Goal: Task Accomplishment & Management: Manage account settings

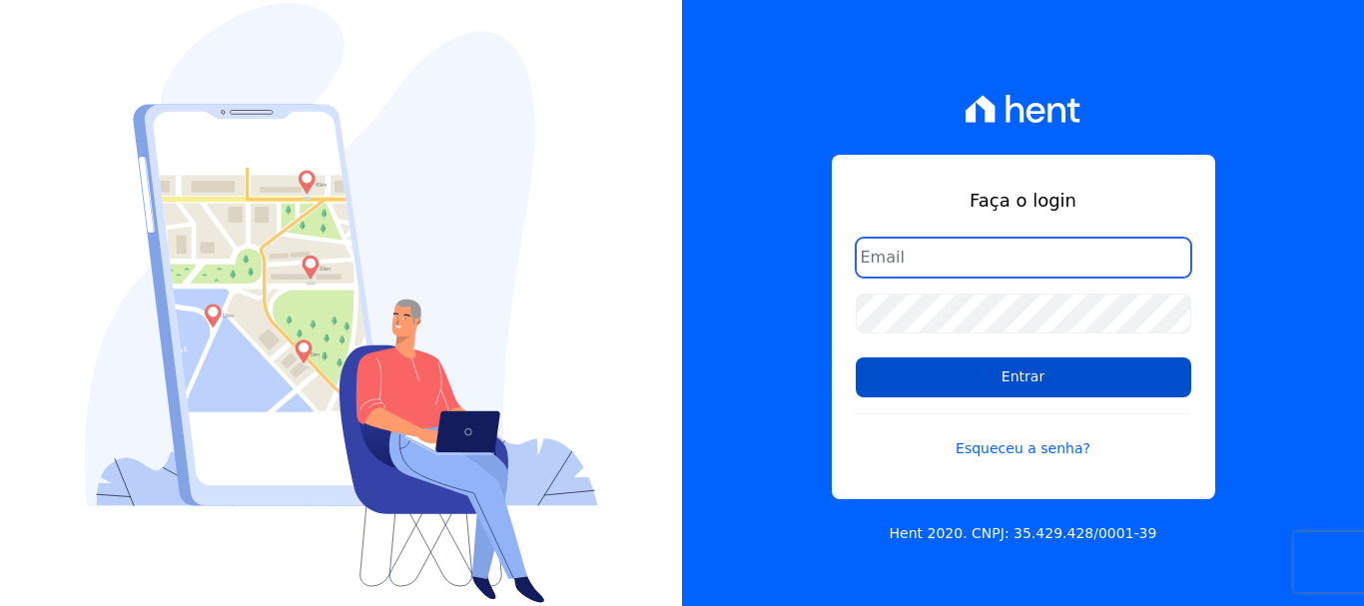
type input "vellosoadm@gmail.com"
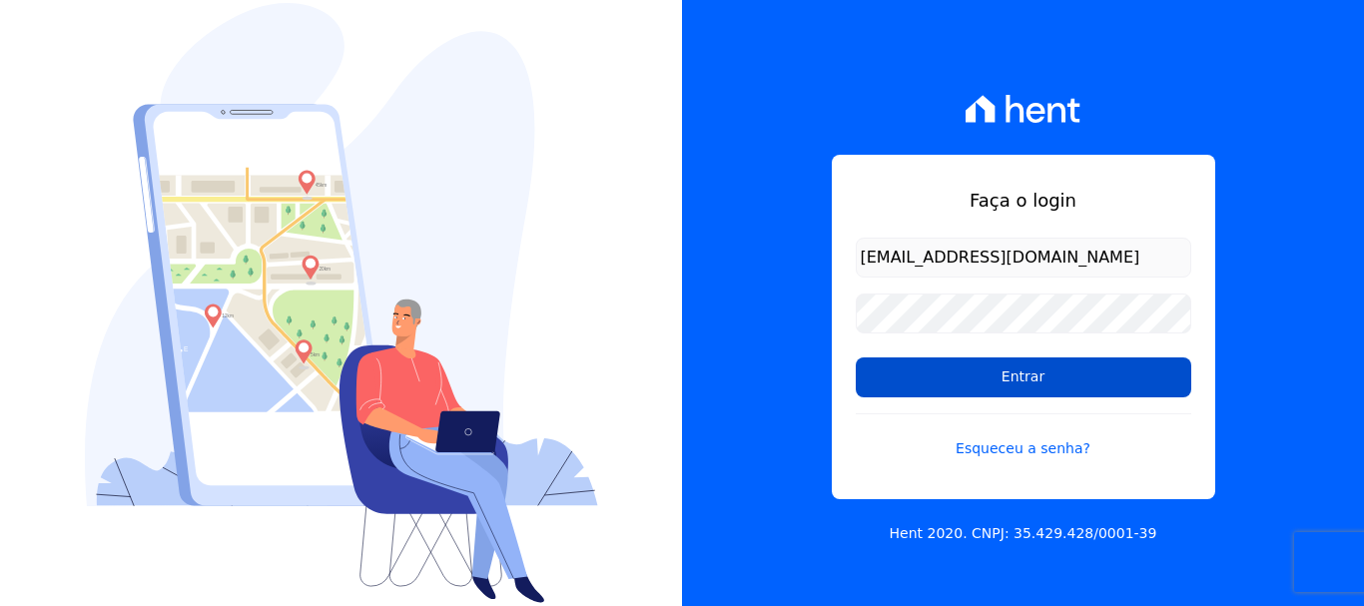
click at [1021, 391] on input "Entrar" at bounding box center [1023, 377] width 335 height 40
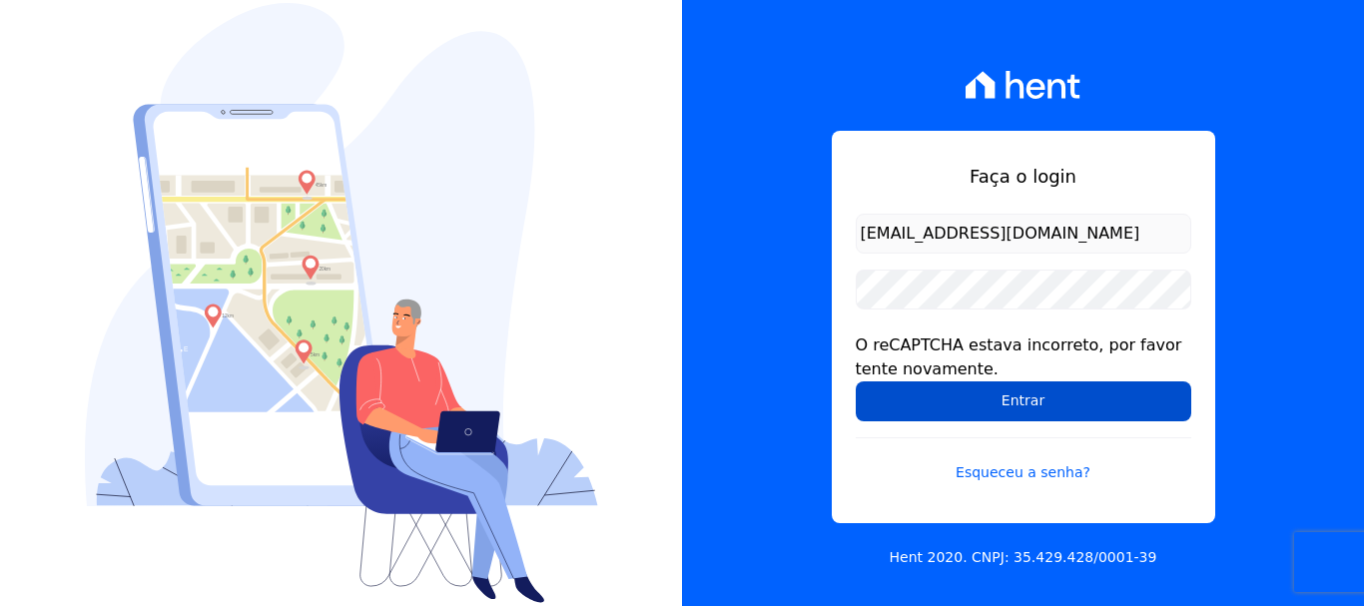
click at [908, 402] on input "Entrar" at bounding box center [1023, 401] width 335 height 40
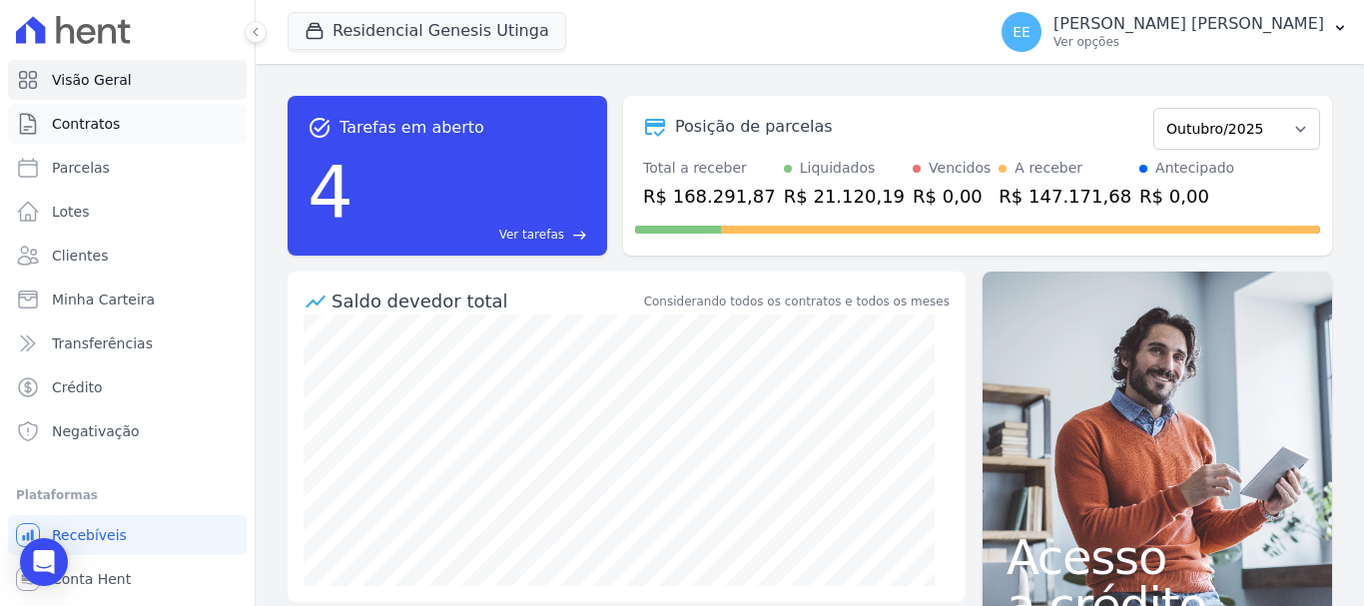
click at [104, 122] on span "Contratos" at bounding box center [86, 124] width 68 height 20
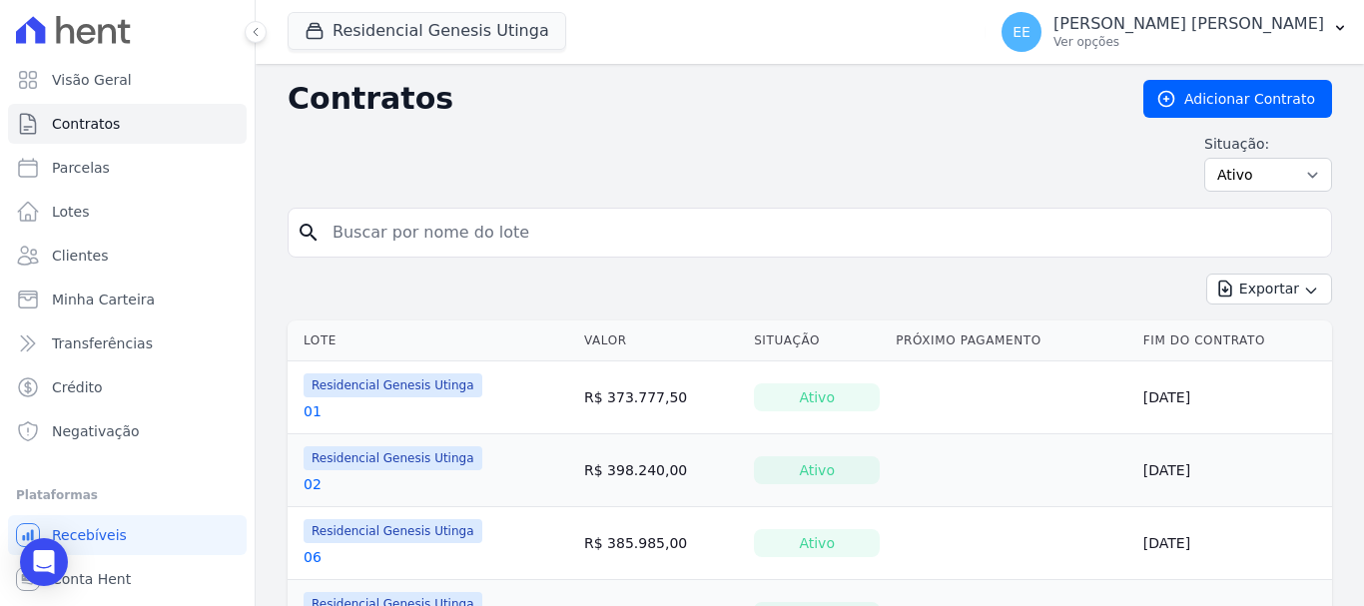
click at [469, 229] on input "search" at bounding box center [822, 233] width 1002 height 40
type input "63"
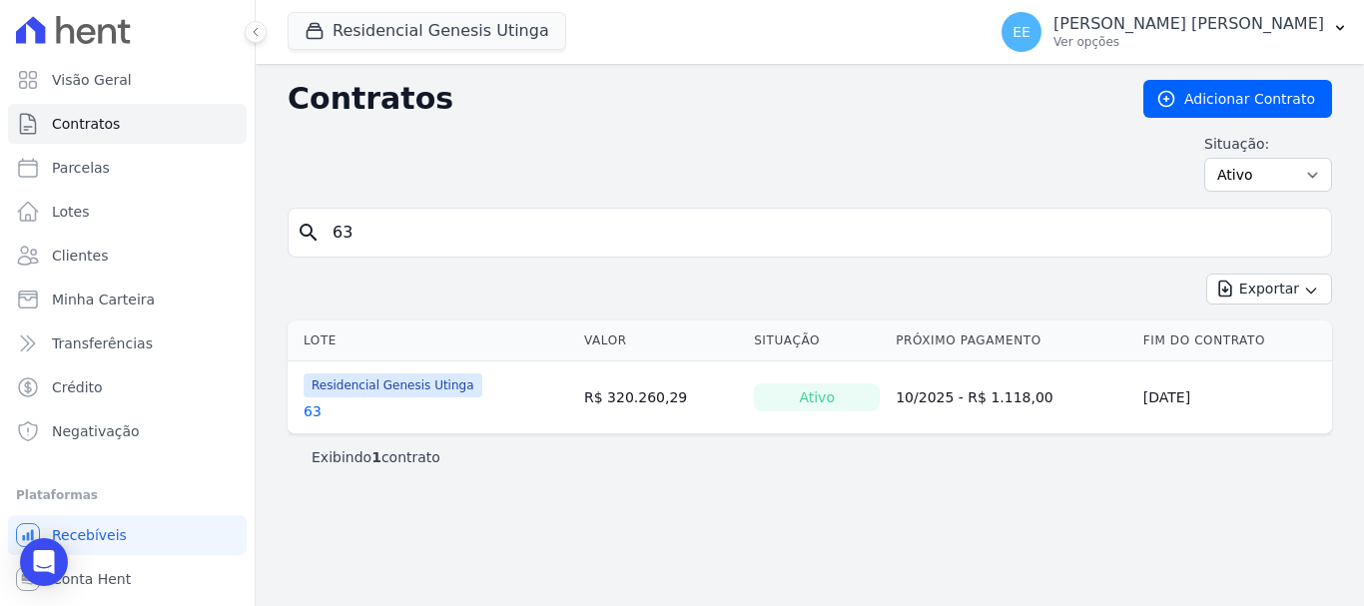
click at [308, 416] on link "63" at bounding box center [313, 411] width 18 height 20
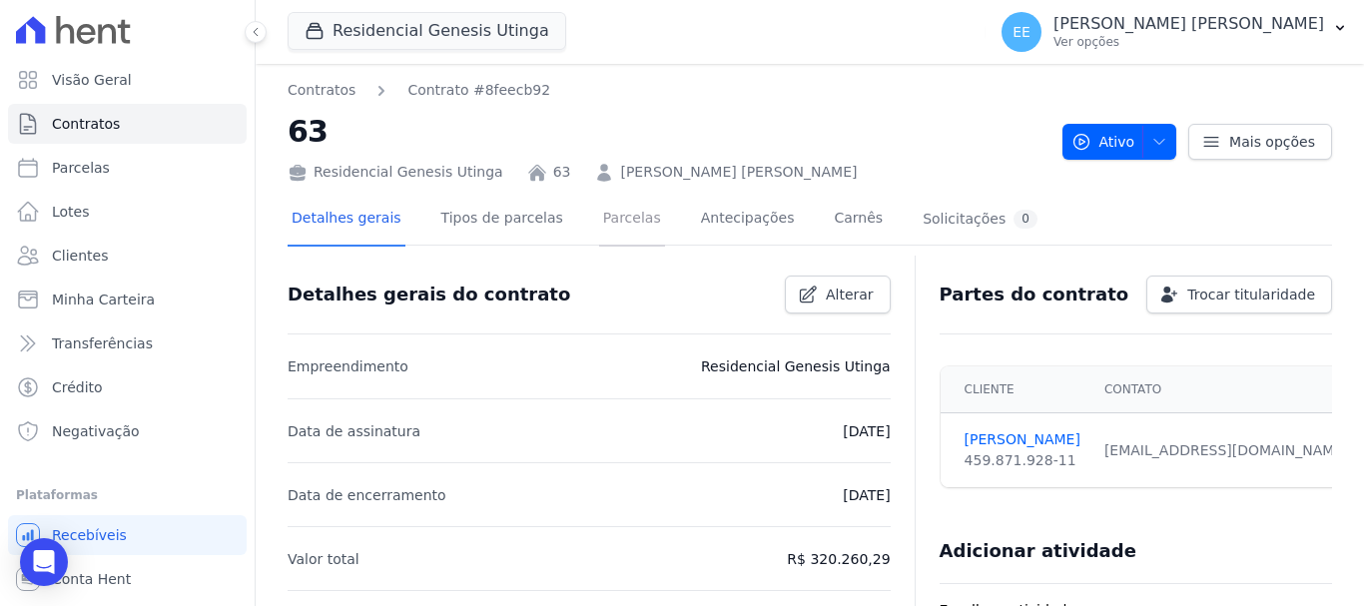
click at [609, 228] on link "Parcelas" at bounding box center [632, 220] width 66 height 53
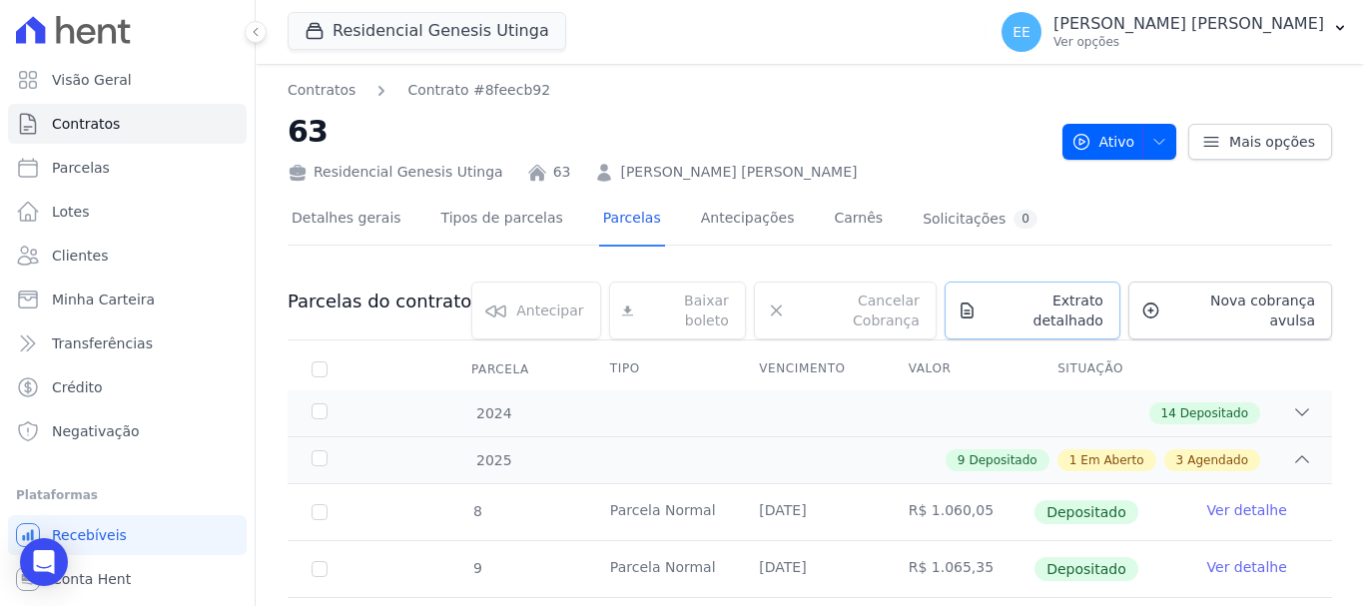
click at [1004, 300] on span "Extrato detalhado" at bounding box center [1044, 311] width 119 height 40
click at [1294, 312] on span "Exportar PDF" at bounding box center [1299, 304] width 105 height 20
